Goal: Task Accomplishment & Management: Manage account settings

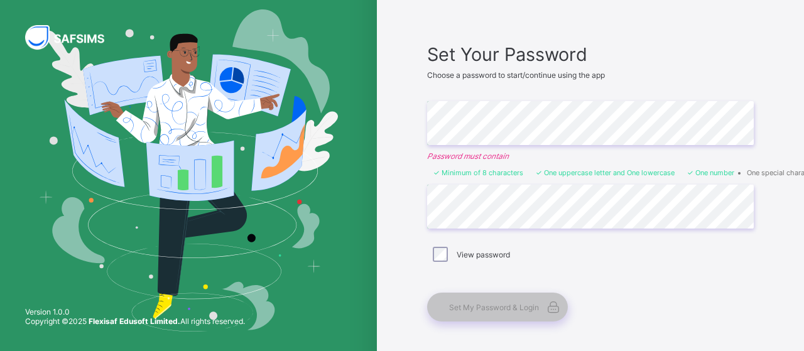
scroll to position [98, 0]
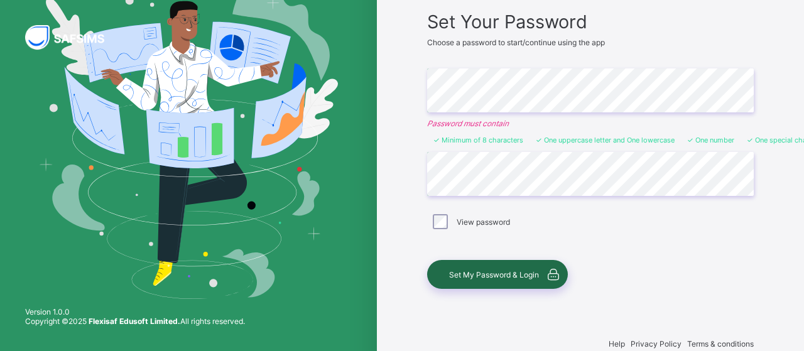
click at [495, 276] on div "Set My Password & Login" at bounding box center [497, 274] width 141 height 29
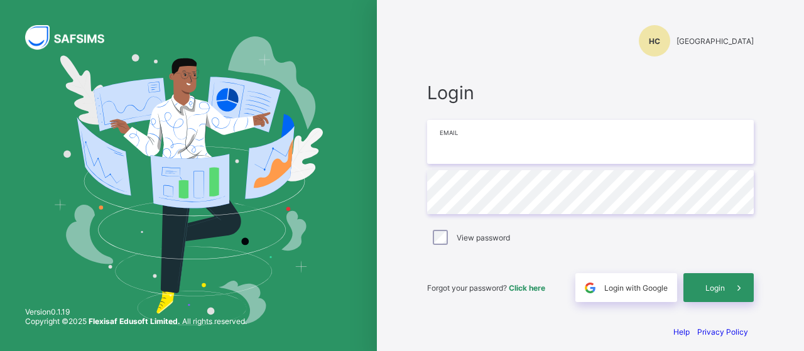
click at [466, 141] on input "email" at bounding box center [590, 142] width 327 height 44
type input "**********"
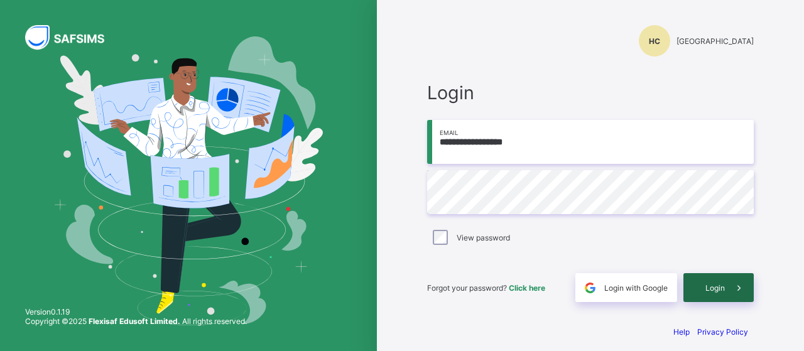
click at [706, 293] on div "Login" at bounding box center [719, 287] width 70 height 29
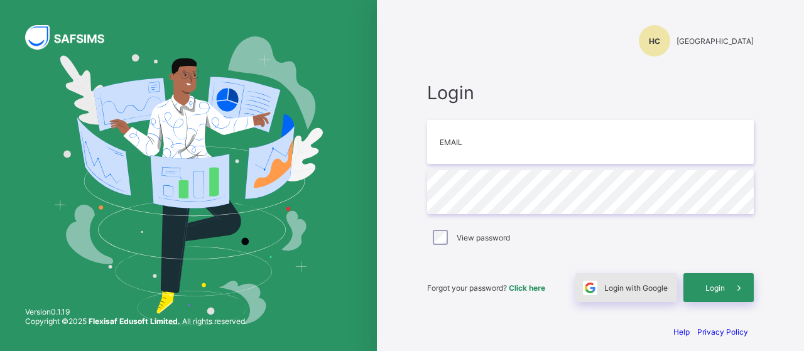
click at [629, 293] on div "Login with Google" at bounding box center [627, 287] width 102 height 29
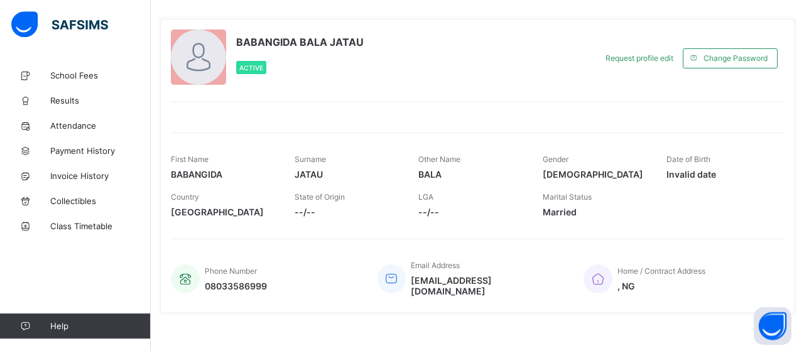
scroll to position [59, 0]
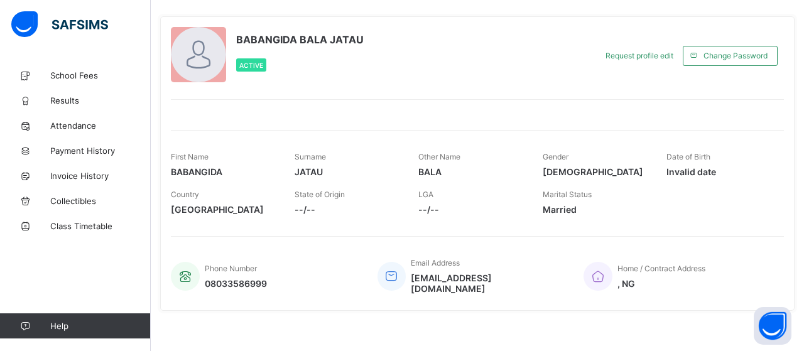
click at [705, 170] on span "Invalid date" at bounding box center [719, 172] width 105 height 11
drag, startPoint x: 705, startPoint y: 170, endPoint x: 689, endPoint y: 173, distance: 16.2
click at [689, 173] on span "Invalid date" at bounding box center [719, 172] width 105 height 11
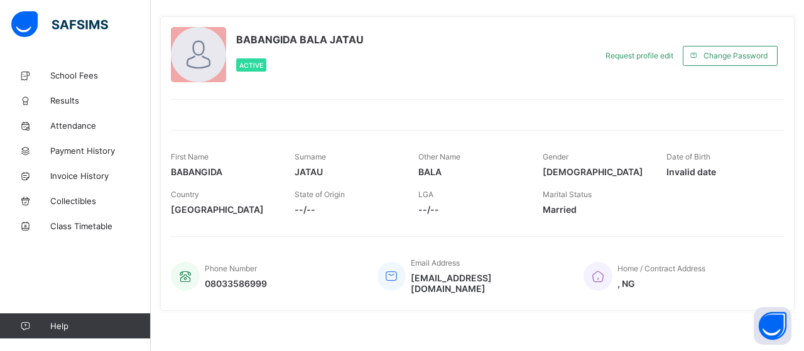
click at [671, 170] on span "Invalid date" at bounding box center [719, 172] width 105 height 11
click at [301, 206] on span "--/--" at bounding box center [347, 209] width 105 height 11
click at [312, 206] on span "--/--" at bounding box center [347, 209] width 105 height 11
click at [85, 75] on span "School Fees" at bounding box center [100, 75] width 101 height 10
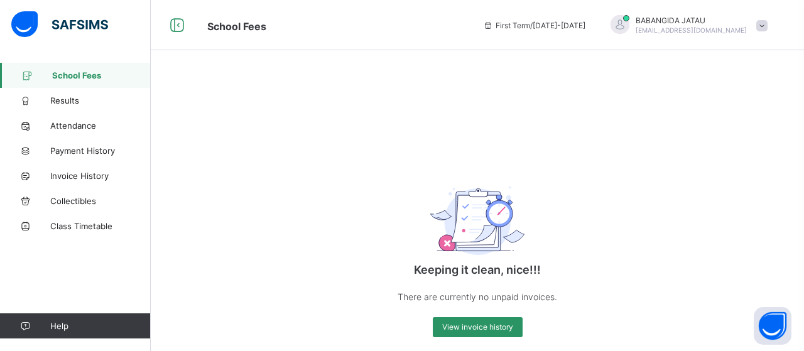
scroll to position [18, 0]
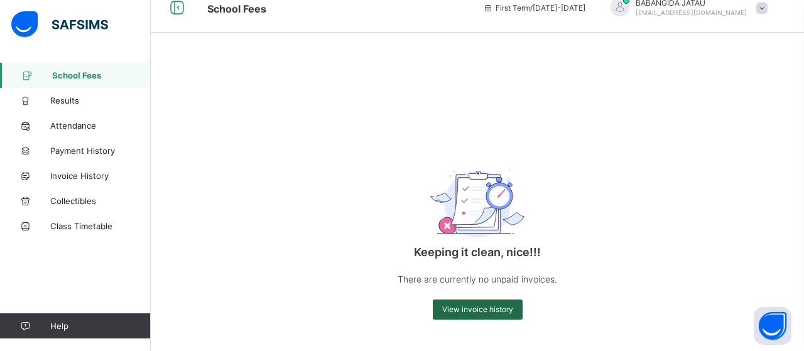
click at [498, 314] on span "View invoice history" at bounding box center [477, 309] width 71 height 9
click at [495, 311] on span "View invoice history" at bounding box center [477, 309] width 71 height 9
